Goal: Entertainment & Leisure: Consume media (video, audio)

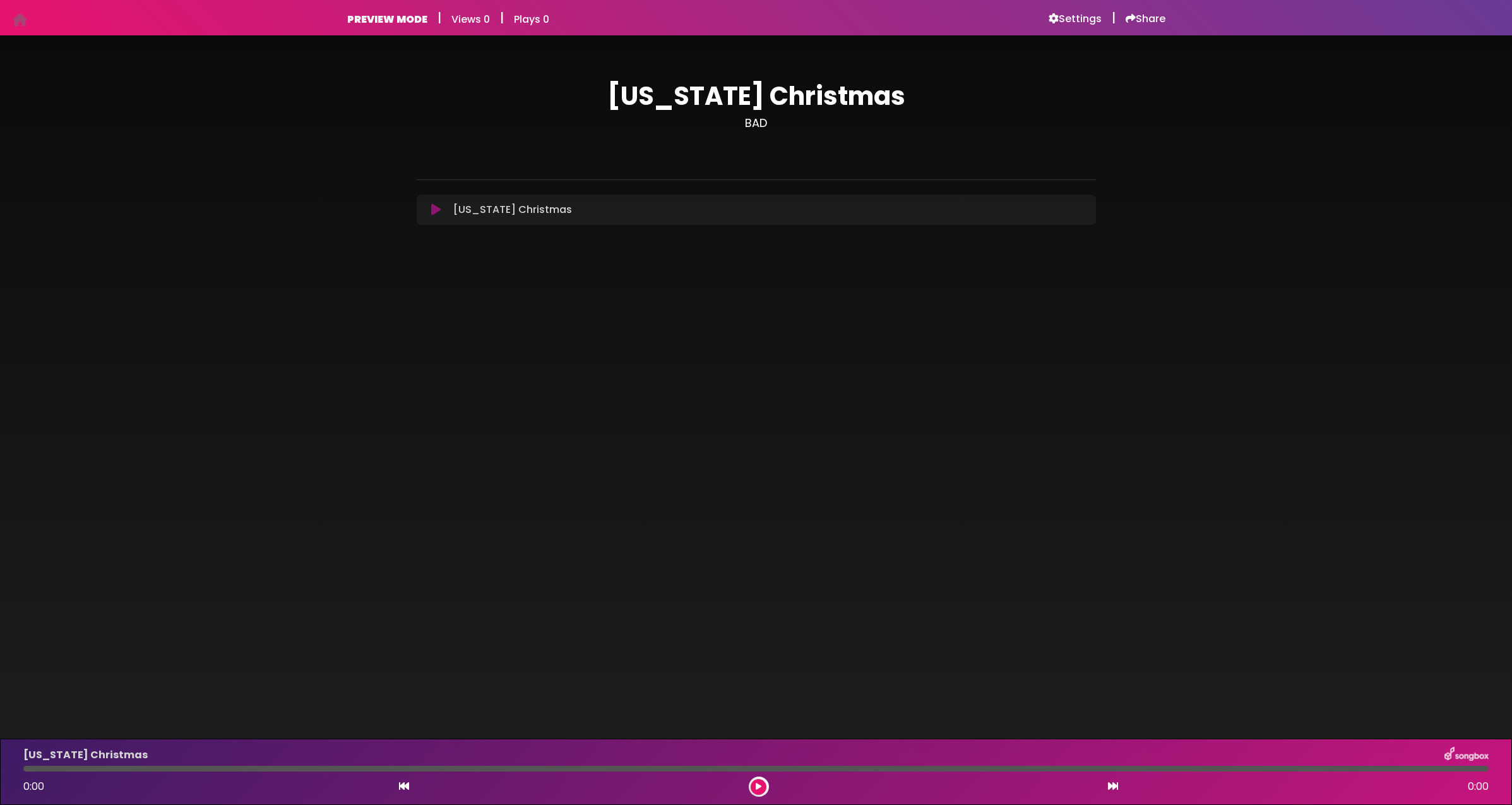
click at [756, 786] on icon at bounding box center [759, 787] width 6 height 8
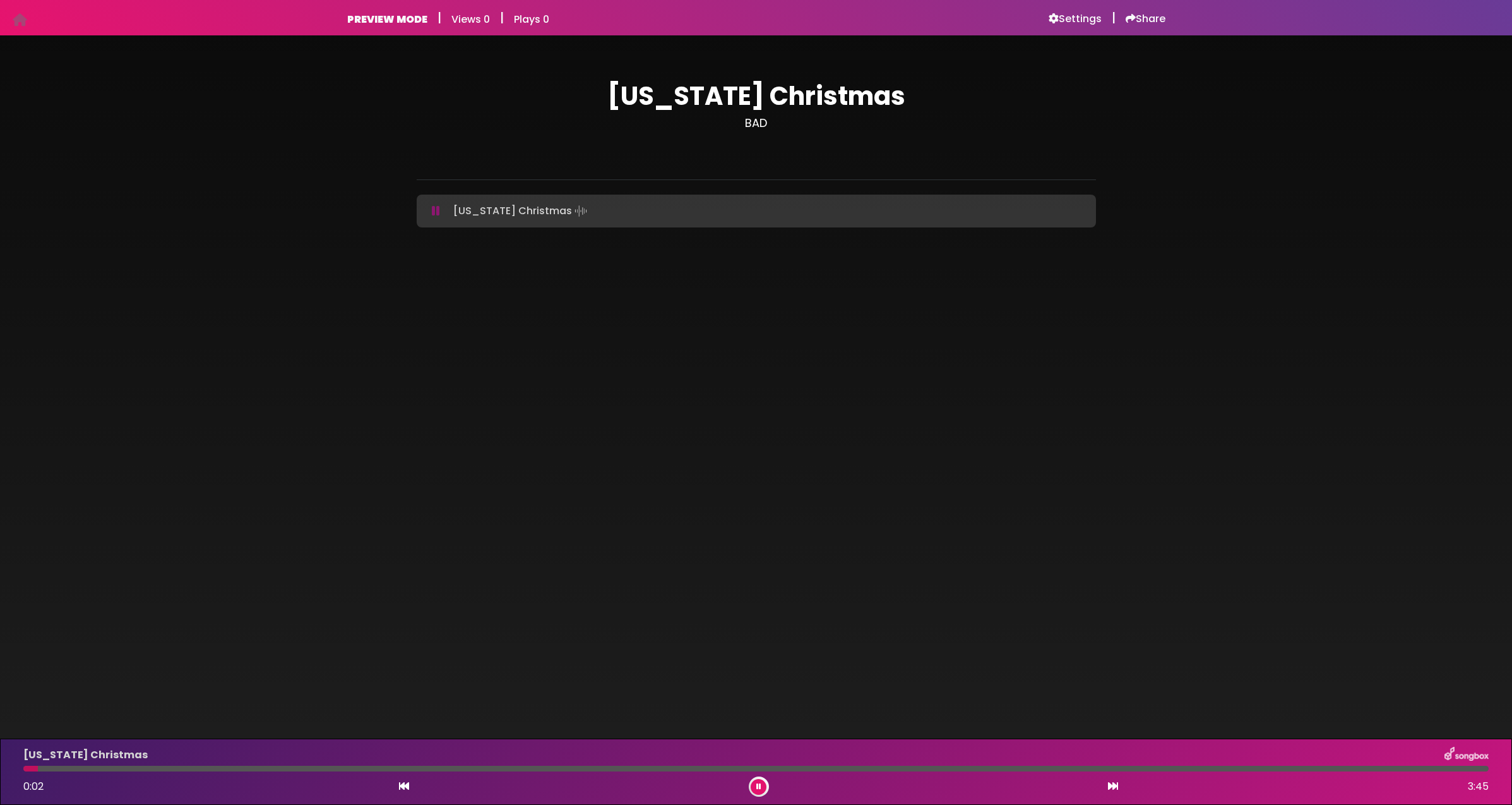
drag, startPoint x: 57, startPoint y: 770, endPoint x: 32, endPoint y: 769, distance: 25.0
click at [37, 768] on div at bounding box center [30, 768] width 14 height 6
drag, startPoint x: 27, startPoint y: 769, endPoint x: 12, endPoint y: 768, distance: 15.0
click at [12, 768] on div "[US_STATE] Christmas 0:00 3:45" at bounding box center [756, 771] width 1512 height 66
click at [306, 769] on div at bounding box center [756, 768] width 1465 height 6
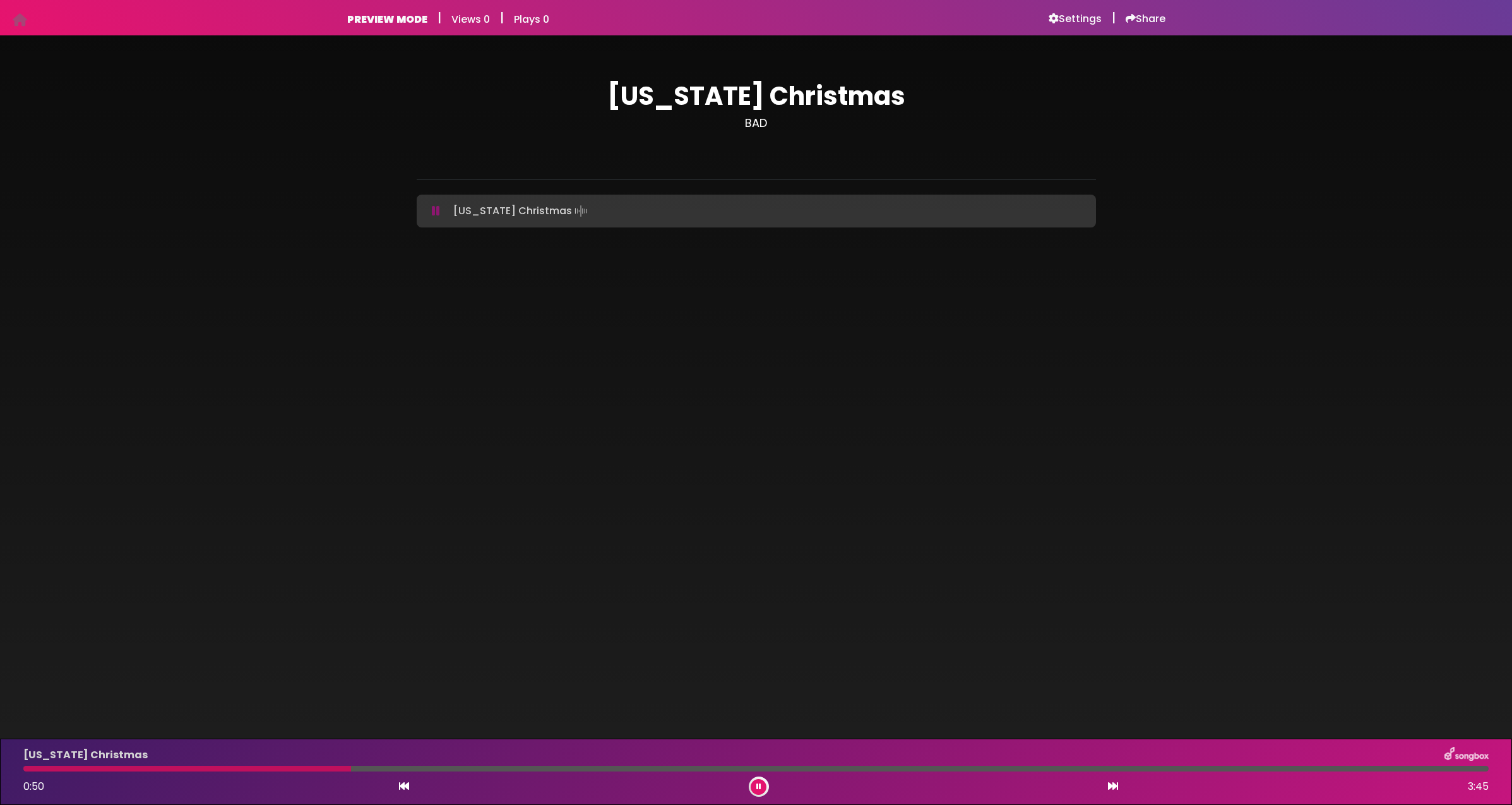
click at [377, 768] on div at bounding box center [756, 768] width 1465 height 6
click at [925, 770] on div at bounding box center [756, 768] width 1465 height 6
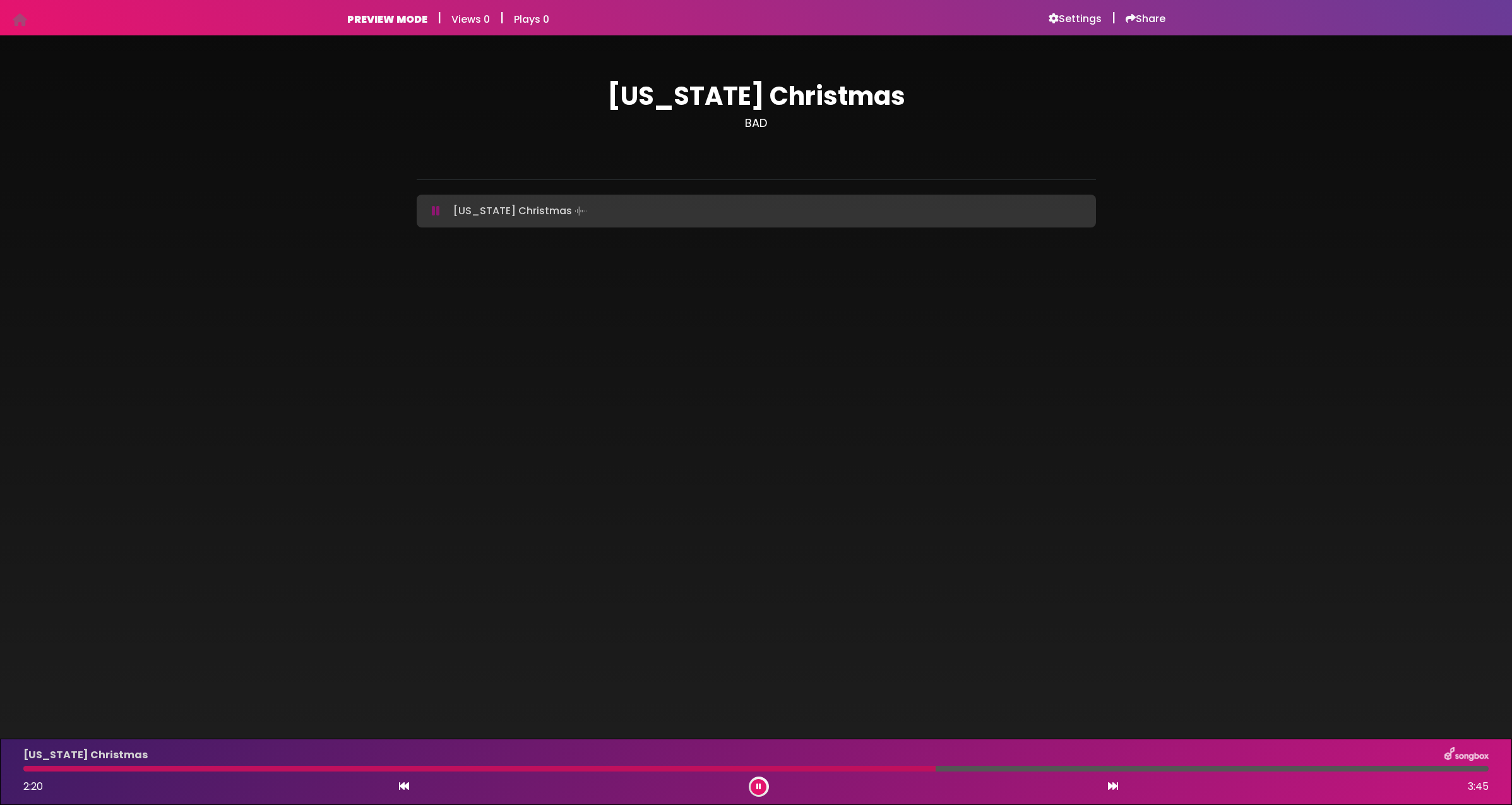
click at [1262, 767] on div at bounding box center [756, 768] width 1465 height 6
click at [1362, 771] on div at bounding box center [756, 768] width 1465 height 6
click at [1463, 771] on div at bounding box center [756, 768] width 1465 height 6
click at [1480, 771] on div "[US_STATE] Christmas 3:42 3:45" at bounding box center [756, 771] width 1481 height 50
